Goal: Task Accomplishment & Management: Manage account settings

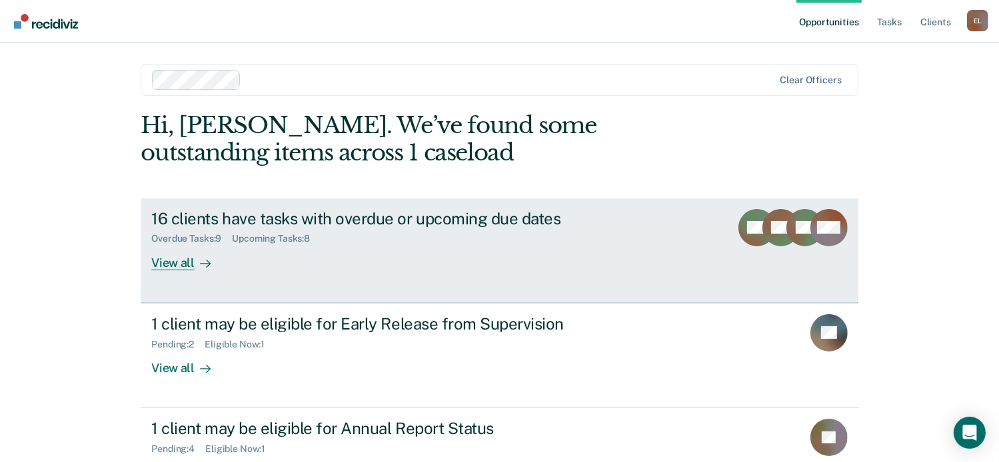
click at [260, 215] on div "16 clients have tasks with overdue or upcoming due dates" at bounding box center [385, 218] width 468 height 19
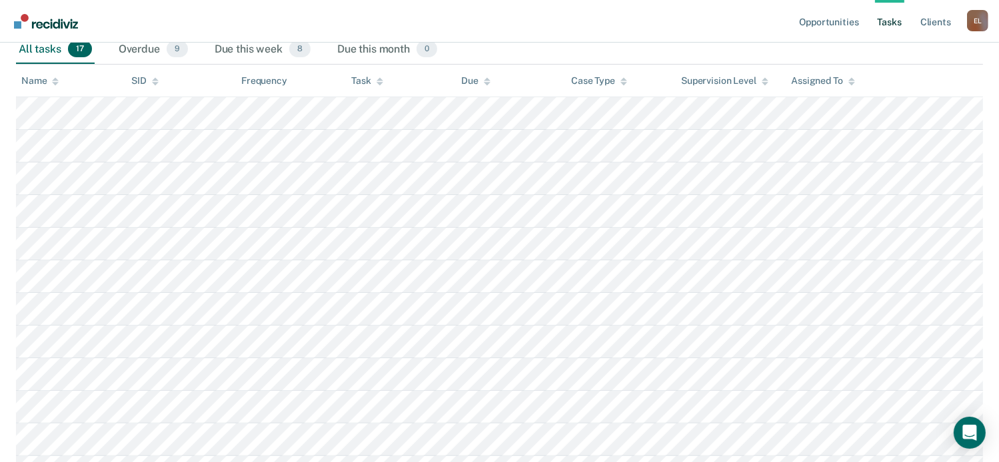
scroll to position [200, 0]
